Goal: Contribute content: Contribute content

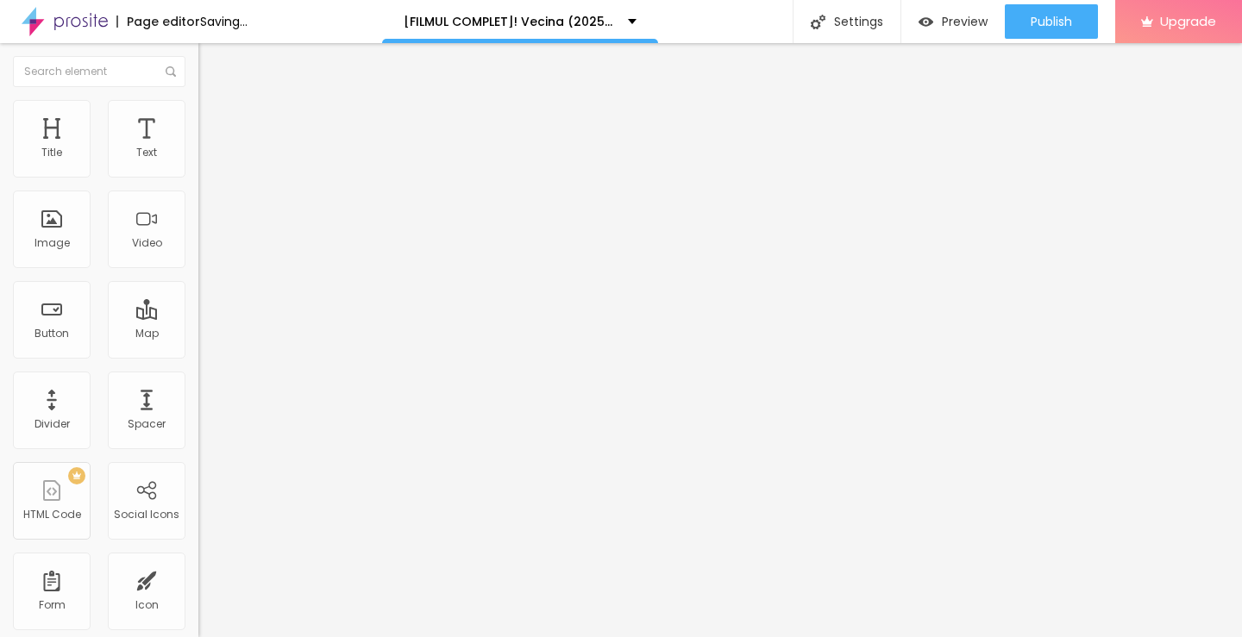
click at [198, 148] on span "Add image" at bounding box center [233, 141] width 71 height 15
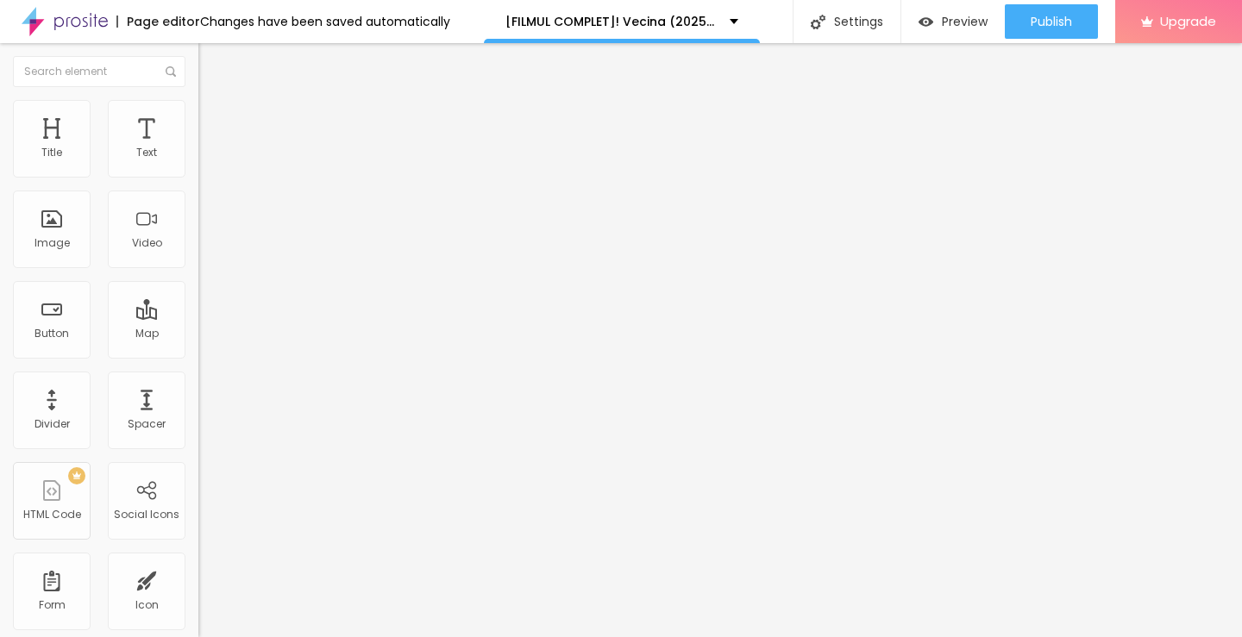
click at [198, 354] on input "https://" at bounding box center [301, 344] width 207 height 17
type input "[URL][DOMAIN_NAME]"
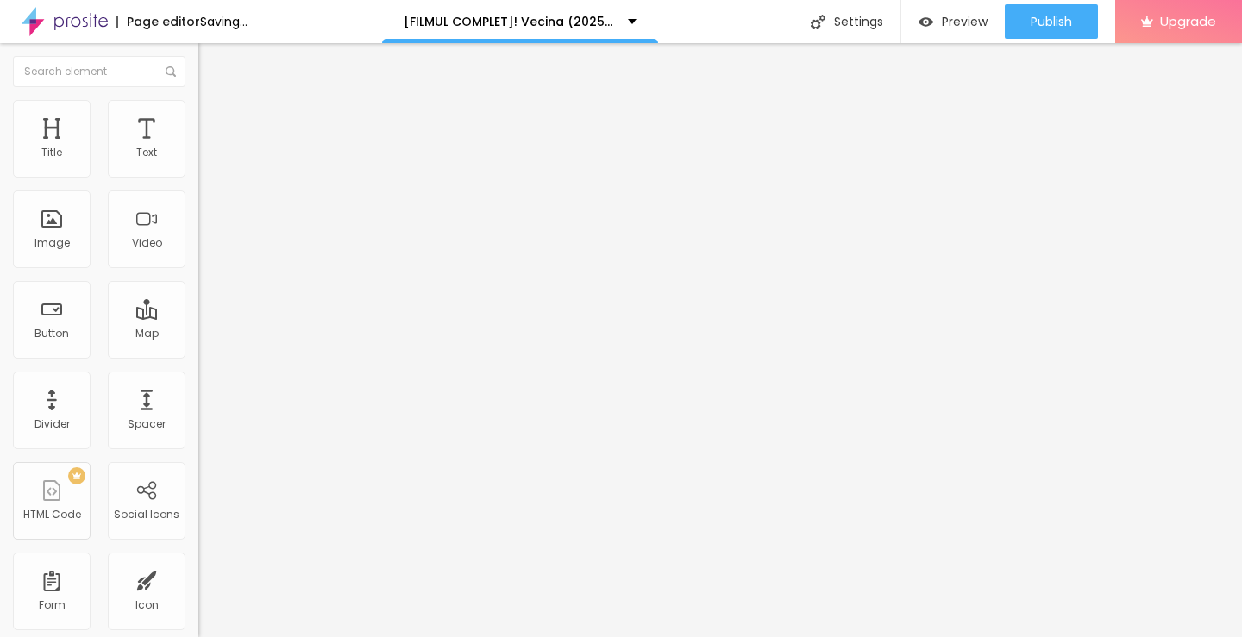
click at [198, 354] on input "[URL][DOMAIN_NAME]" at bounding box center [301, 344] width 207 height 17
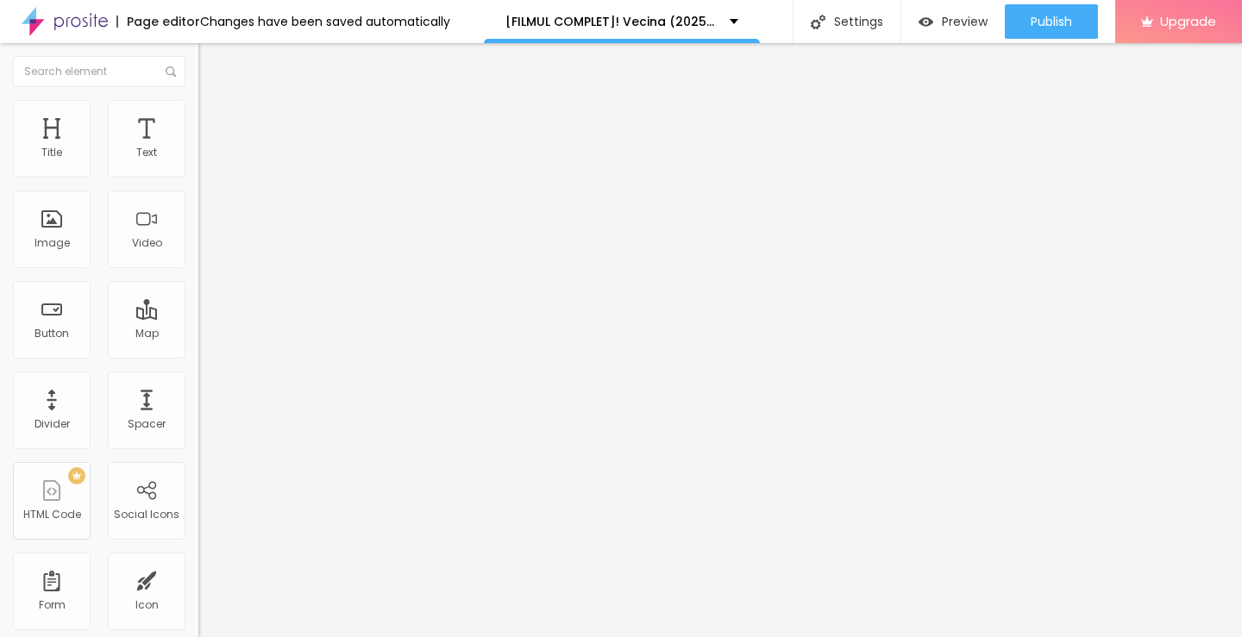
scroll to position [0, 133]
click at [198, 354] on input "[URL][DOMAIN_NAME]" at bounding box center [301, 344] width 207 height 17
click at [198, 270] on span "Original" at bounding box center [218, 262] width 41 height 15
click at [198, 280] on span "Cinema" at bounding box center [219, 273] width 43 height 15
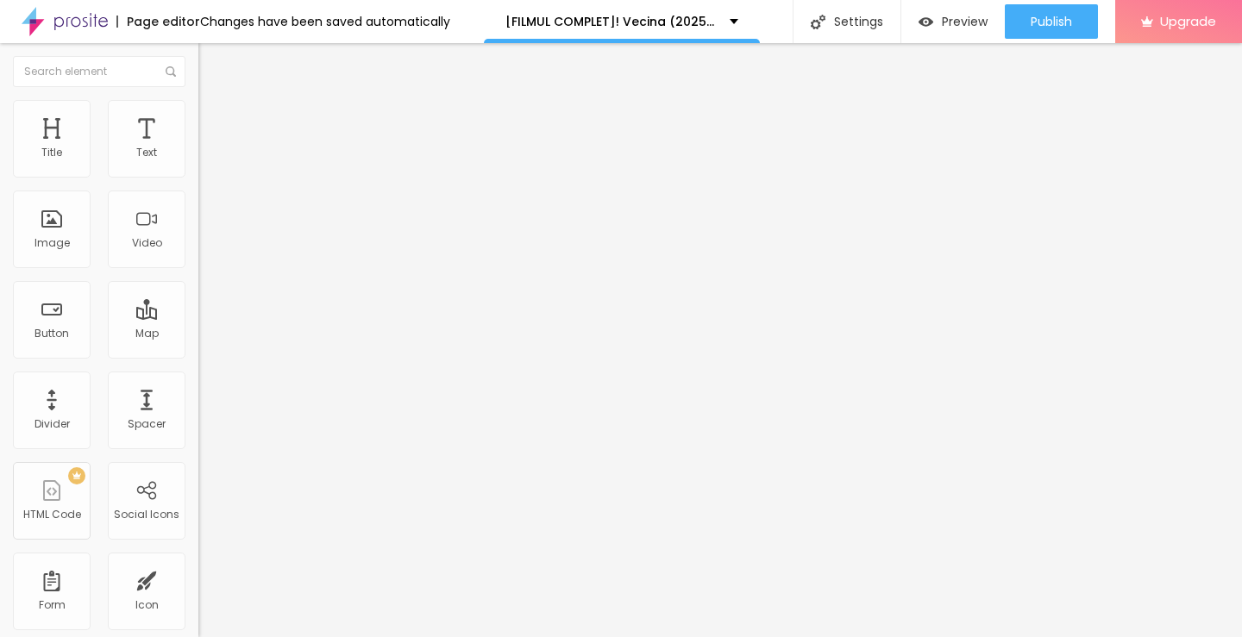
click at [198, 71] on button "Edit Image" at bounding box center [297, 63] width 198 height 40
click at [198, 73] on button "Edit Title" at bounding box center [297, 63] width 198 height 40
click at [198, 162] on input "Click me" at bounding box center [301, 153] width 207 height 17
paste input "Vezi film acum »▶️ Vecina (2025) film complet online calitate HD în română"
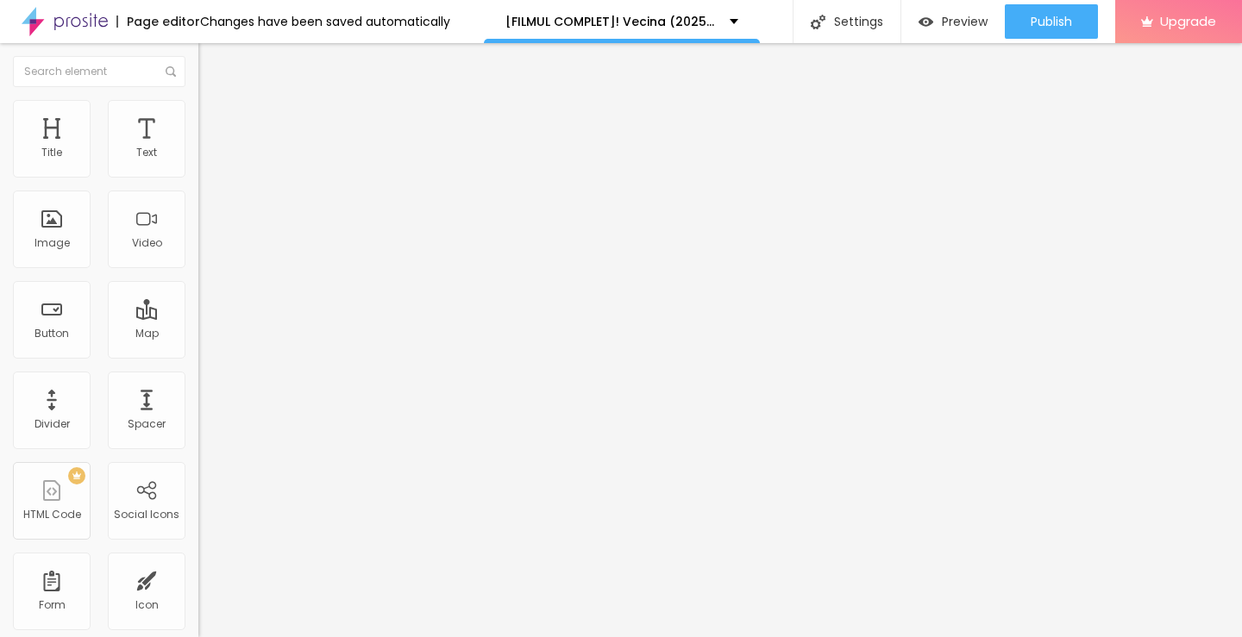
type input "Vezi film acum »▶️ Vecina (2025) film complet online calitate HD în română"
click at [198, 355] on input "https://" at bounding box center [301, 346] width 207 height 17
type input "[URL][DOMAIN_NAME]"
click at [198, 355] on input "[URL][DOMAIN_NAME]" at bounding box center [301, 346] width 207 height 17
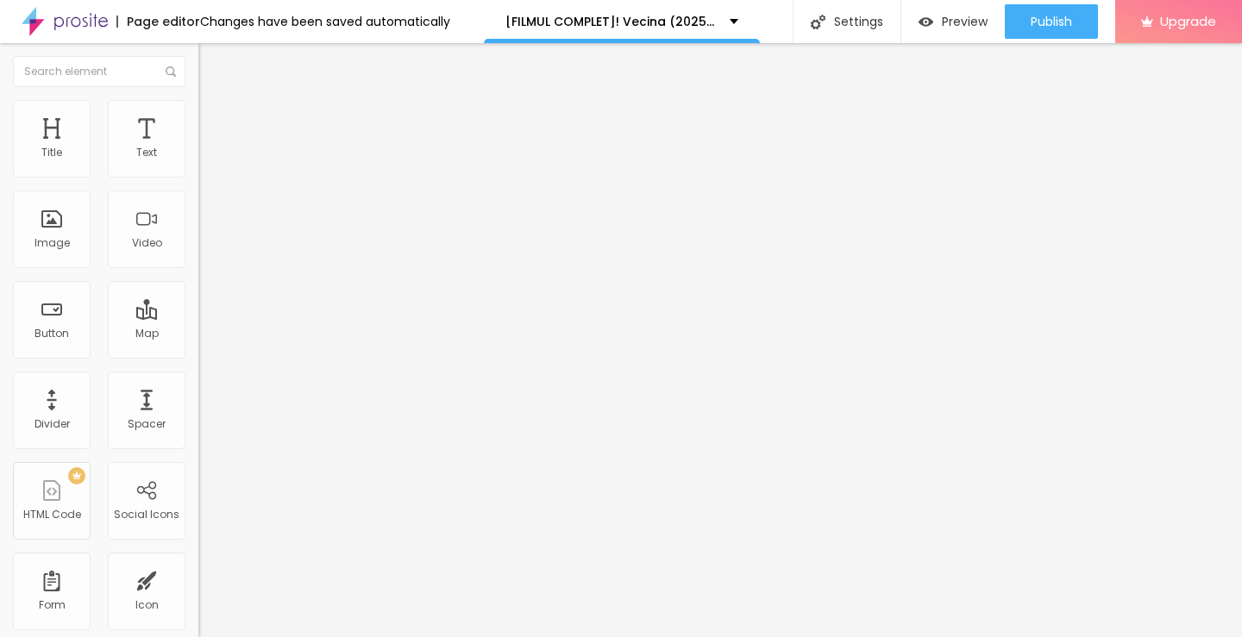
scroll to position [0, 133]
click at [198, 206] on img at bounding box center [204, 200] width 12 height 12
click at [198, 54] on button "Edit Button" at bounding box center [297, 63] width 198 height 40
click at [198, 162] on input "Click me" at bounding box center [301, 153] width 207 height 17
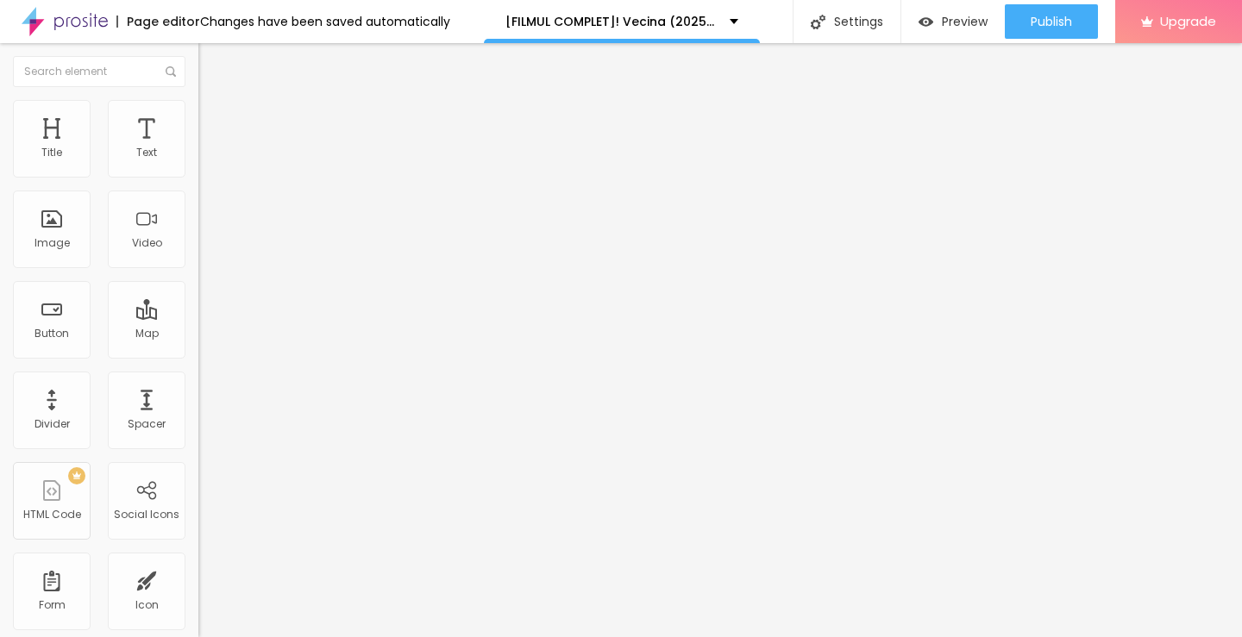
paste input "Descarcă filmul complet »▶️ Vecina (2025) Film cu subtitrare în română HD"
type input "Descarcă filmul complet »▶️ Vecina (2025) Film cu subtitrare în română HD"
click at [198, 355] on input "https://" at bounding box center [301, 346] width 207 height 17
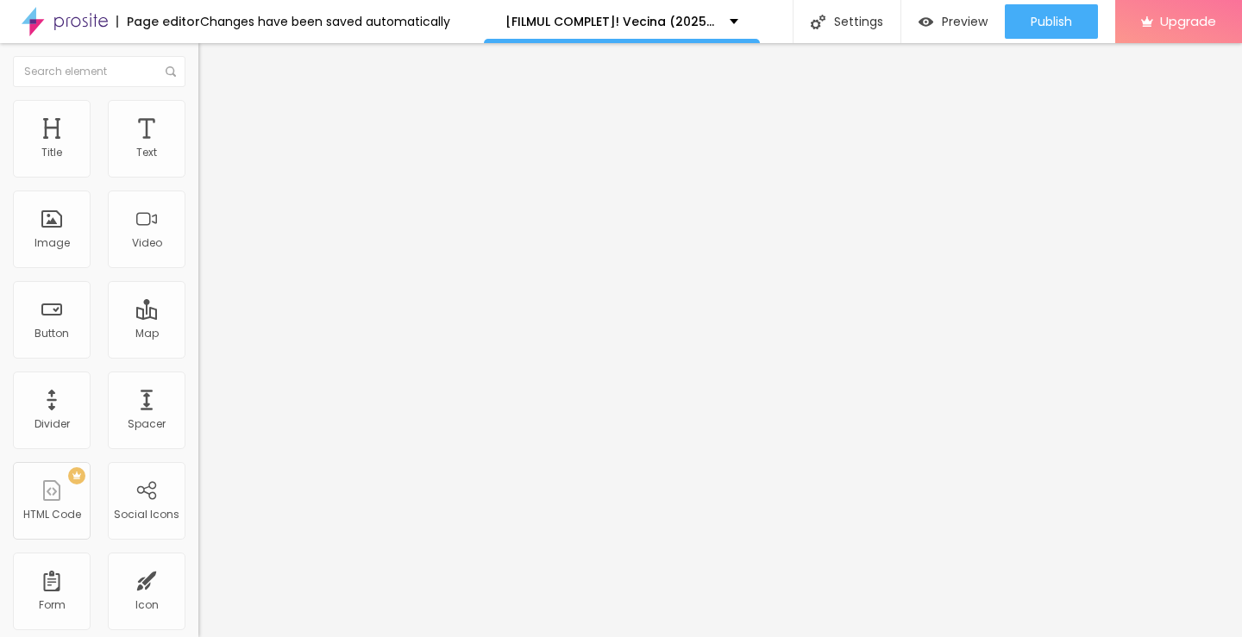
type input "[URL][DOMAIN_NAME]"
click at [198, 208] on div at bounding box center [297, 201] width 198 height 14
click at [211, 66] on img "button" at bounding box center [218, 63] width 14 height 14
click at [128, 165] on div "Text" at bounding box center [147, 139] width 78 height 78
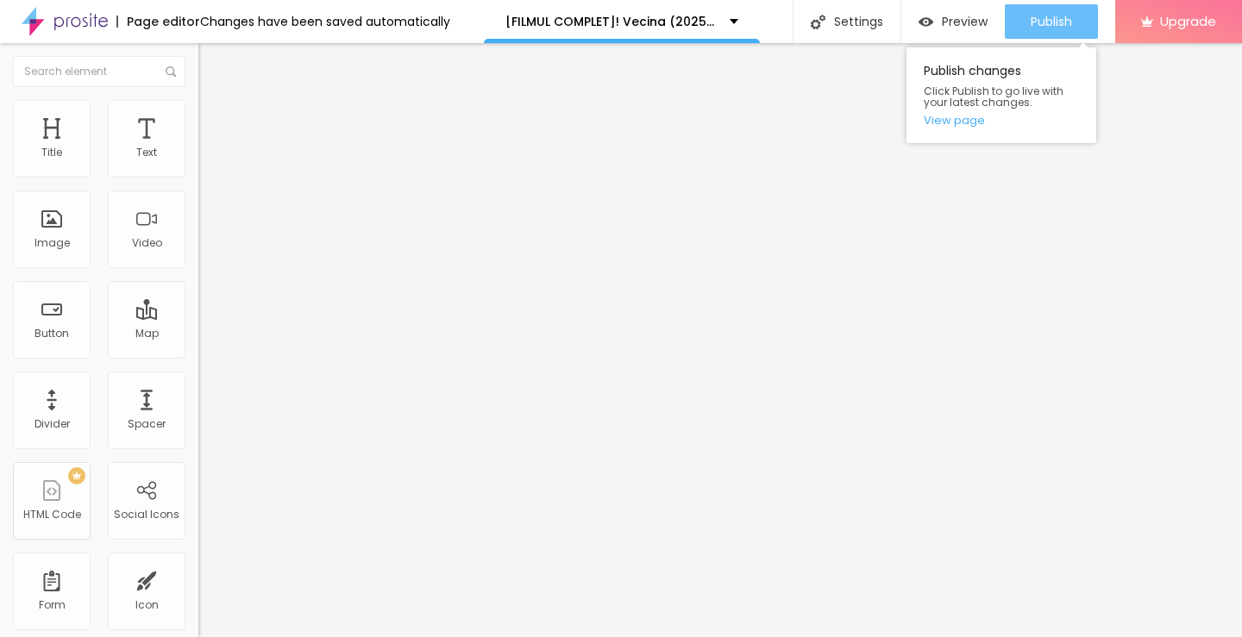
click at [1025, 21] on button "Publish" at bounding box center [1051, 21] width 93 height 35
click at [948, 122] on link "View page" at bounding box center [1001, 120] width 155 height 11
